Goal: Task Accomplishment & Management: Manage account settings

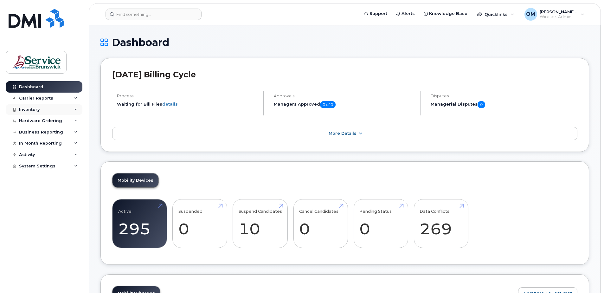
click at [40, 111] on div "Inventory" at bounding box center [44, 109] width 77 height 11
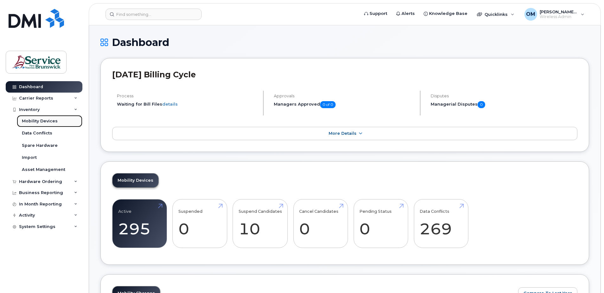
click at [47, 118] on div "Mobility Devices" at bounding box center [40, 121] width 36 height 6
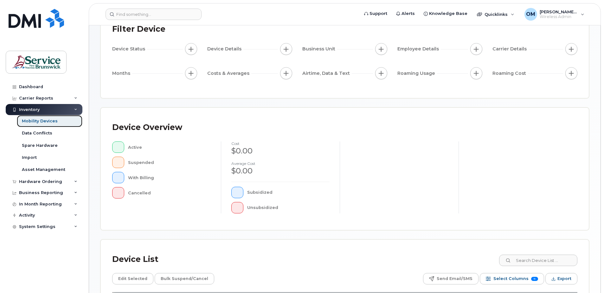
scroll to position [143, 0]
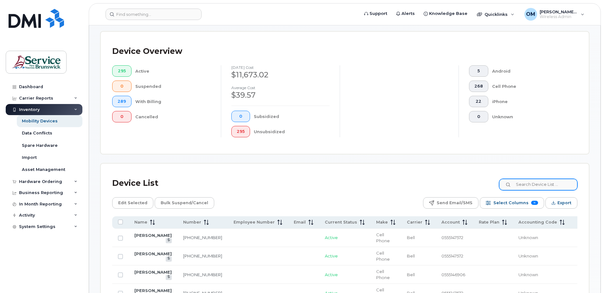
drag, startPoint x: 529, startPoint y: 170, endPoint x: 536, endPoint y: 182, distance: 13.5
click at [536, 182] on input at bounding box center [537, 184] width 79 height 11
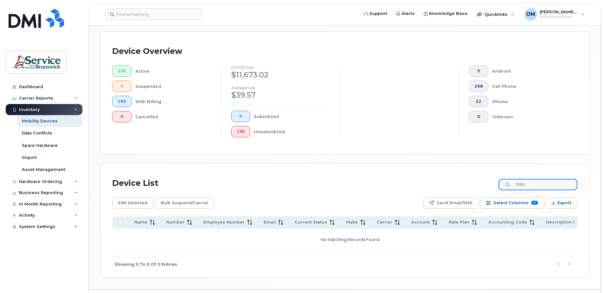
drag, startPoint x: 537, startPoint y: 182, endPoint x: 470, endPoint y: 169, distance: 68.0
click at [470, 169] on div "Device List 1986 Edit Selected Bulk Suspend/Cancel Send Email/SMS Select Column…" at bounding box center [345, 220] width 488 height 114
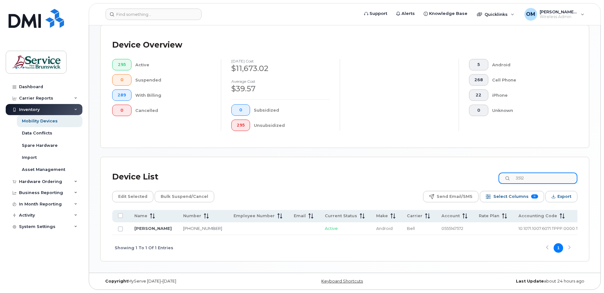
scroll to position [157, 0]
type input "3512"
click at [122, 226] on input "Row Unselected" at bounding box center [120, 228] width 5 height 5
checkbox input "true"
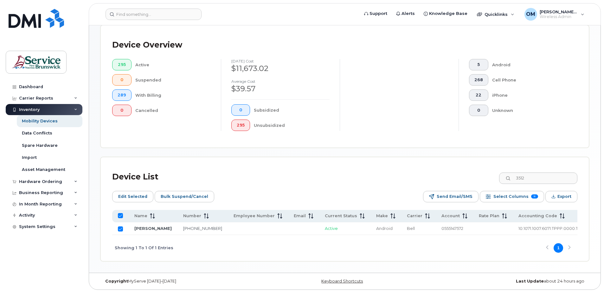
drag, startPoint x: 306, startPoint y: 234, endPoint x: 380, endPoint y: 236, distance: 74.2
click at [380, 236] on div "Showing 1 To 1 Of 1 Entries 1" at bounding box center [344, 248] width 465 height 26
click at [185, 226] on link "[PHONE_NUMBER]" at bounding box center [202, 228] width 39 height 5
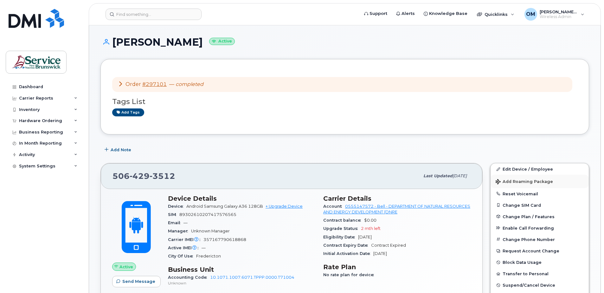
scroll to position [32, 0]
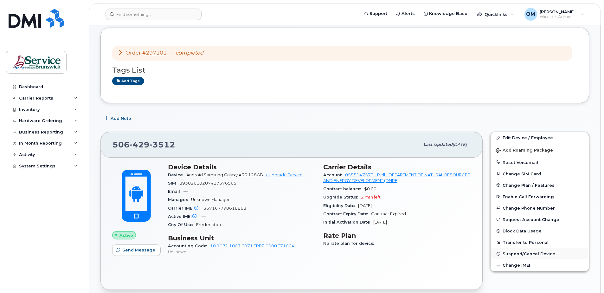
click at [529, 254] on span "Suspend/Cancel Device" at bounding box center [528, 253] width 53 height 5
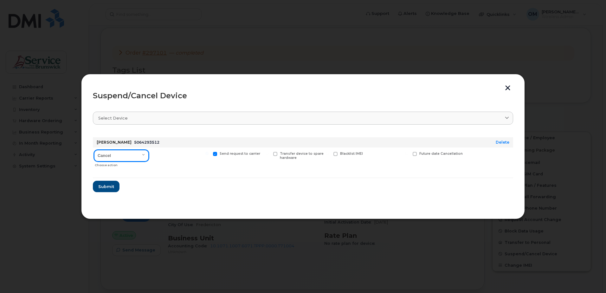
click at [140, 157] on select "Cancel Suspend - Extend Suspension Suspend - Reduced Rate Suspend - Full Rate S…" at bounding box center [121, 155] width 54 height 11
click at [167, 132] on section "Select device Type first three symbols or more Charles Karemangingo 5064293512 …" at bounding box center [303, 156] width 420 height 101
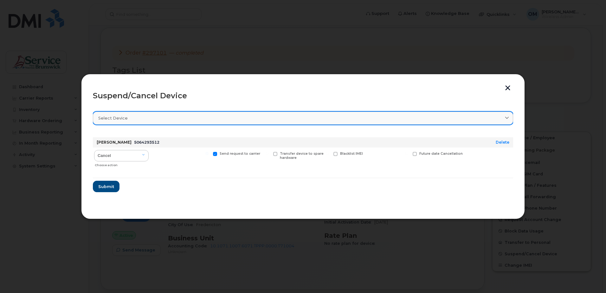
click at [454, 117] on div "Select device" at bounding box center [302, 118] width 409 height 6
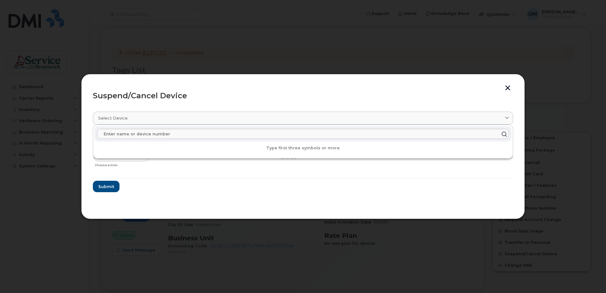
click at [262, 190] on form "Charles Karemangingo 5064293512 Delete Cancel Suspend - Extend Suspension Suspe…" at bounding box center [303, 162] width 420 height 60
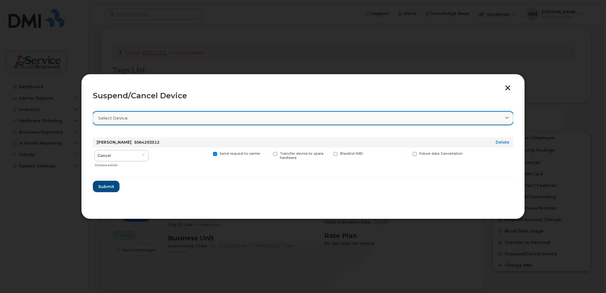
click at [186, 119] on div "Select device" at bounding box center [302, 118] width 409 height 6
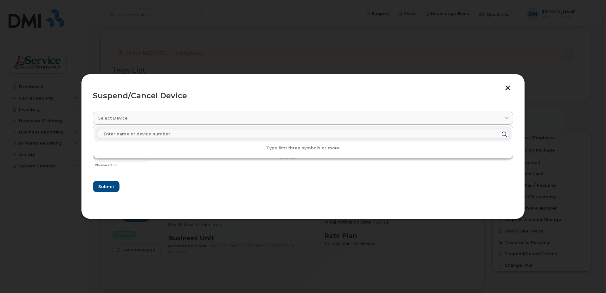
click at [190, 183] on form "Charles Karemangingo 5064293512 Delete Cancel Suspend - Extend Suspension Suspe…" at bounding box center [303, 162] width 420 height 60
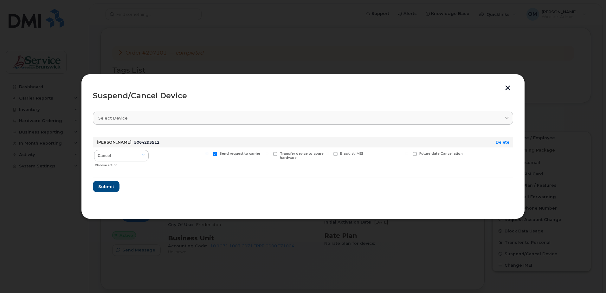
click at [416, 154] on span at bounding box center [414, 154] width 4 height 4
click at [408, 154] on input "Future date Cancellation" at bounding box center [406, 153] width 3 height 3
checkbox input "true"
click at [456, 164] on input "date" at bounding box center [437, 163] width 51 height 11
type input "2025-08-27"
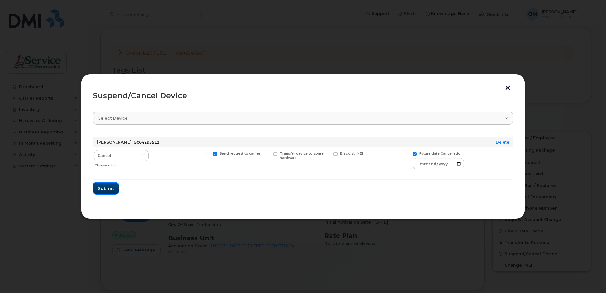
click at [110, 191] on button "Submit" at bounding box center [106, 187] width 26 height 11
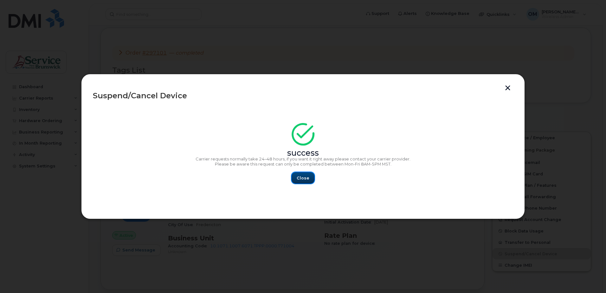
click at [298, 182] on button "Close" at bounding box center [302, 177] width 23 height 11
